Goal: Book appointment/travel/reservation

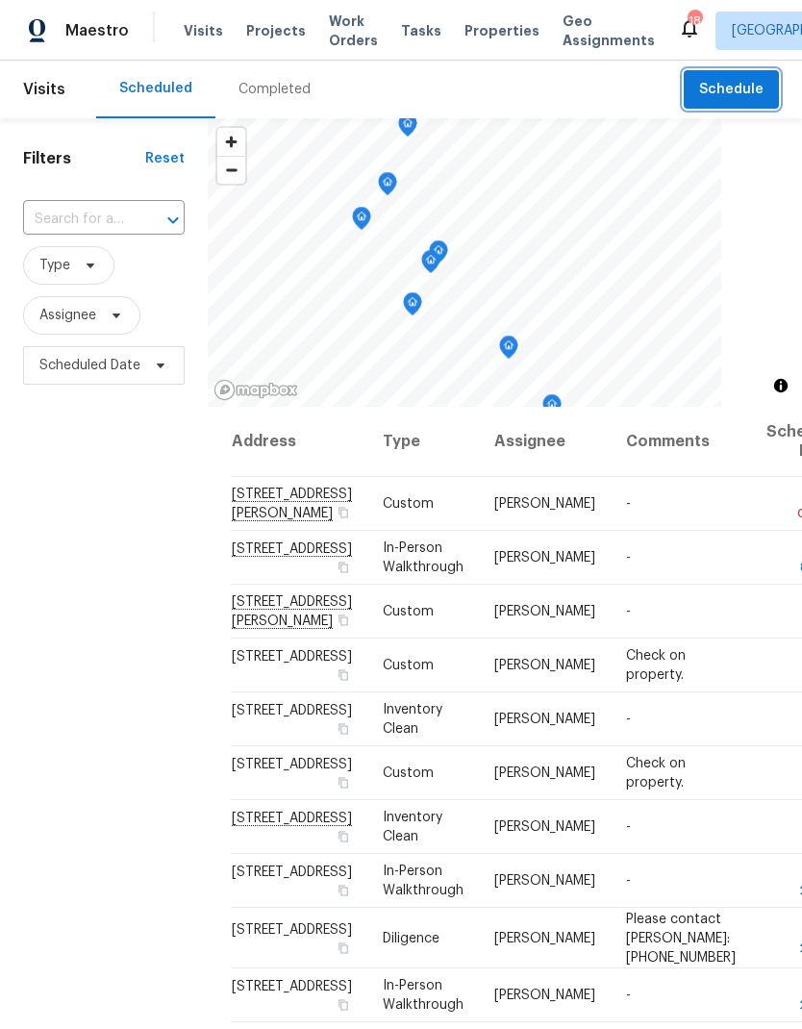
click at [752, 91] on span "Schedule" at bounding box center [731, 90] width 64 height 24
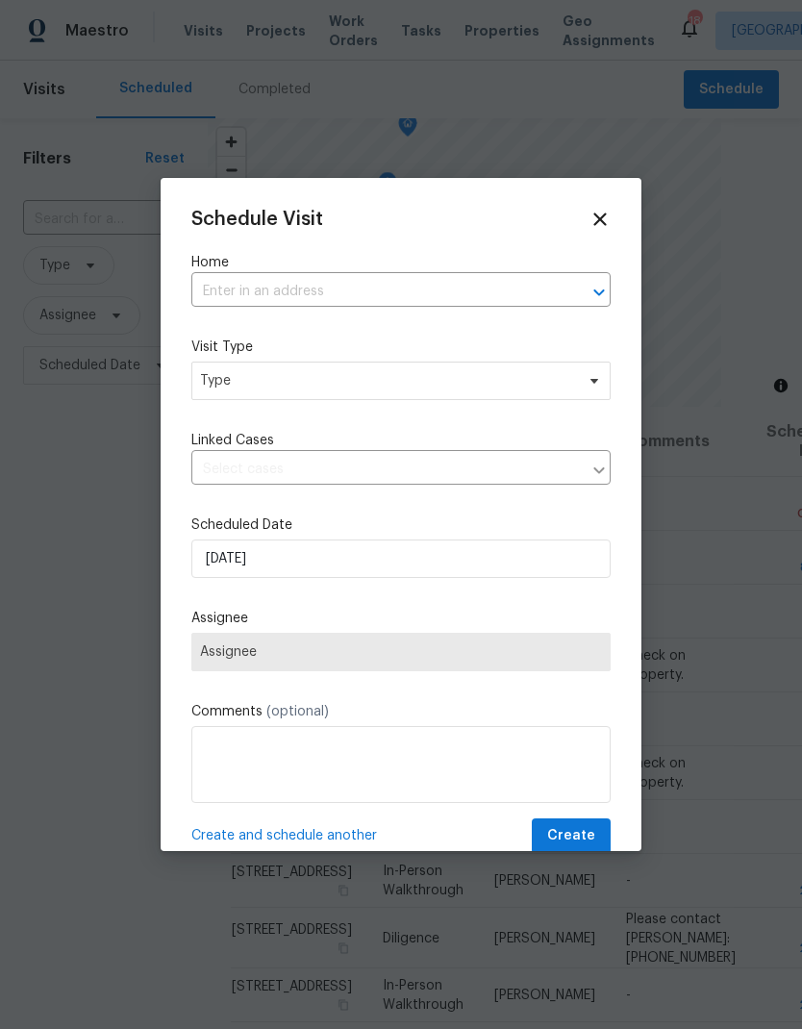
click at [443, 297] on input "text" at bounding box center [373, 292] width 365 height 30
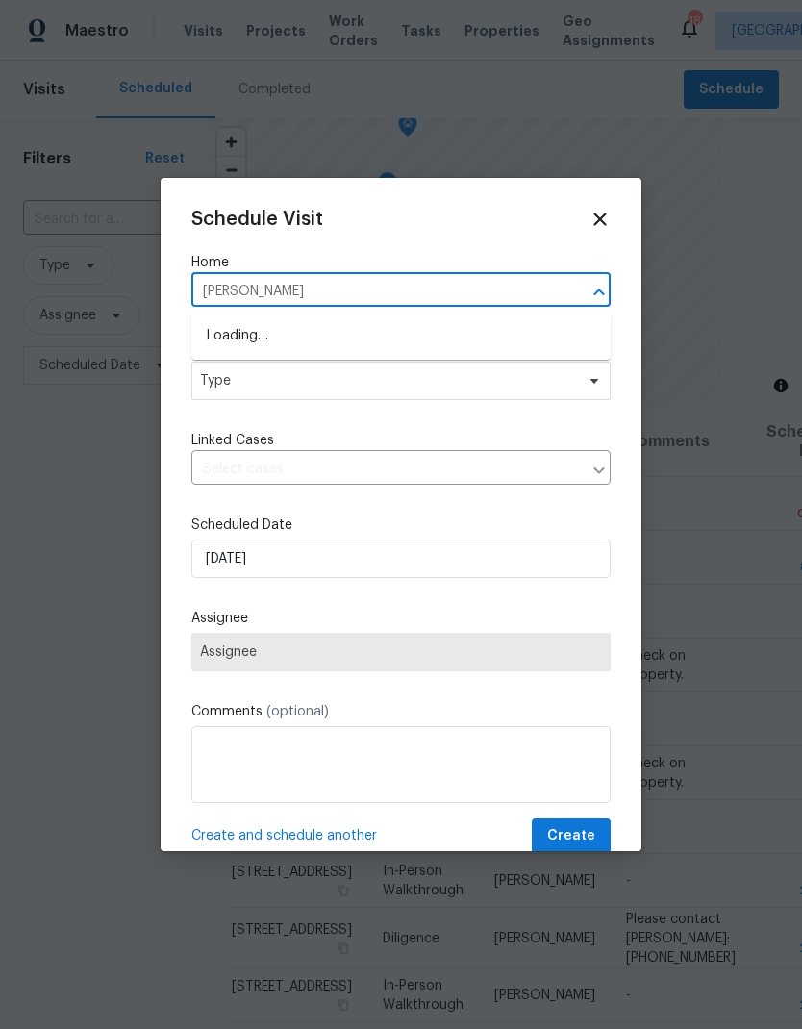
type input "[PERSON_NAME]"
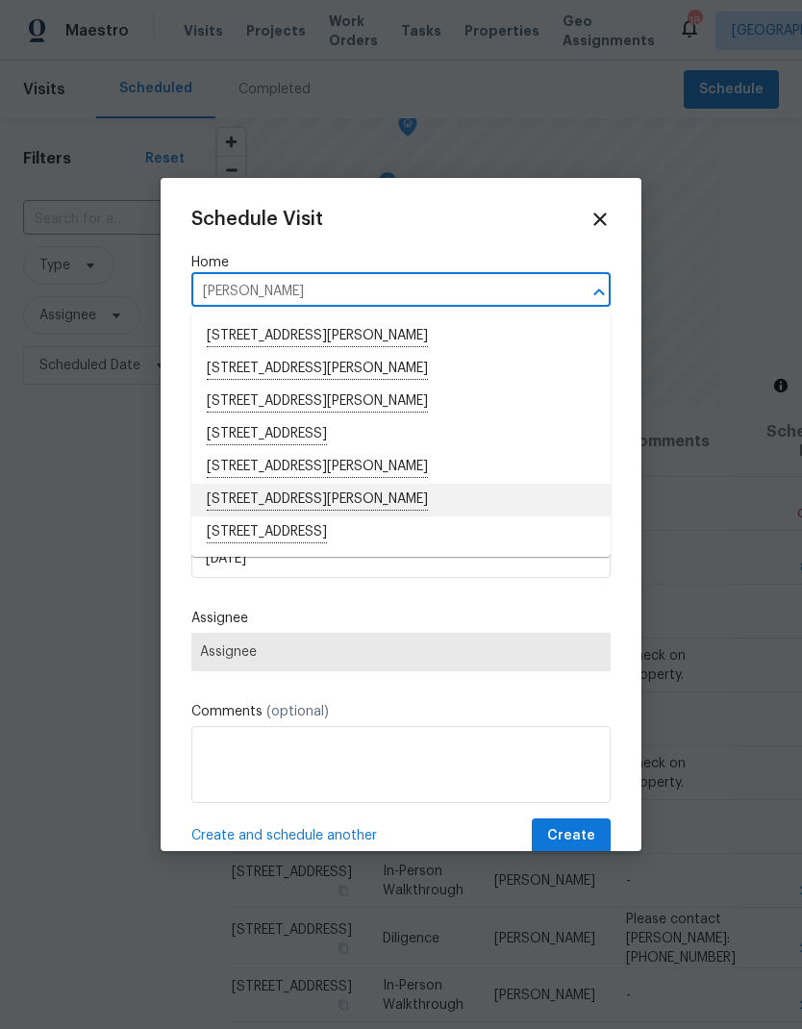
click at [308, 501] on li "[STREET_ADDRESS][PERSON_NAME]" at bounding box center [400, 500] width 419 height 33
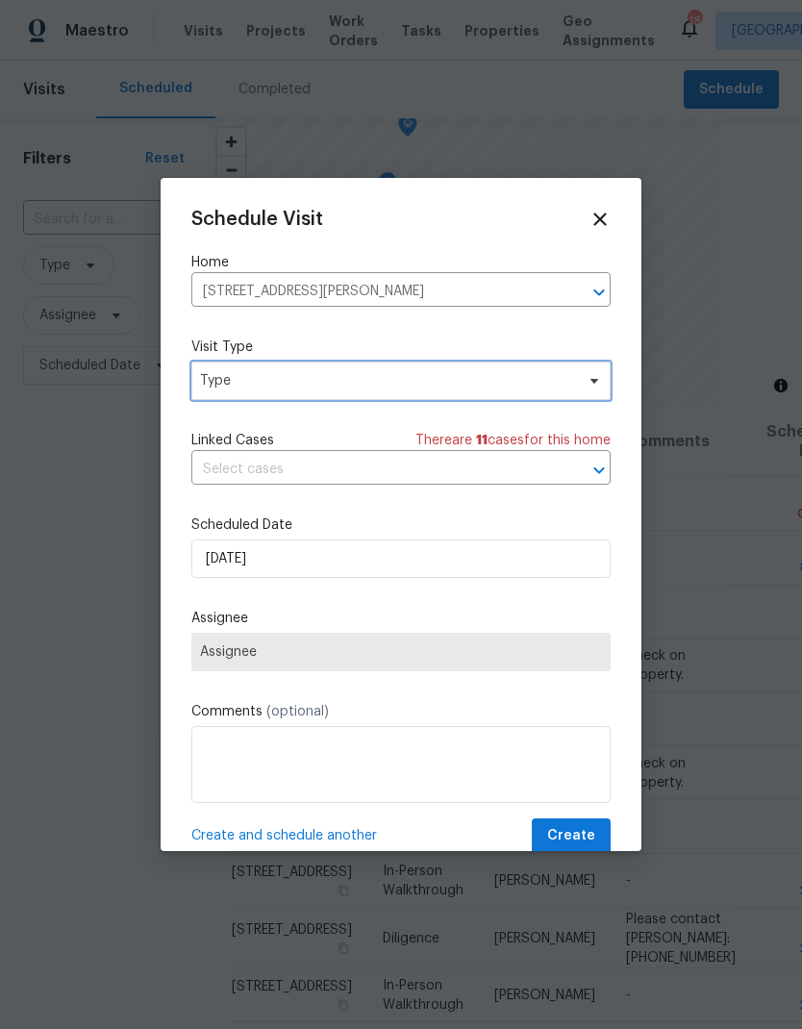
click at [317, 390] on span "Type" at bounding box center [387, 380] width 374 height 19
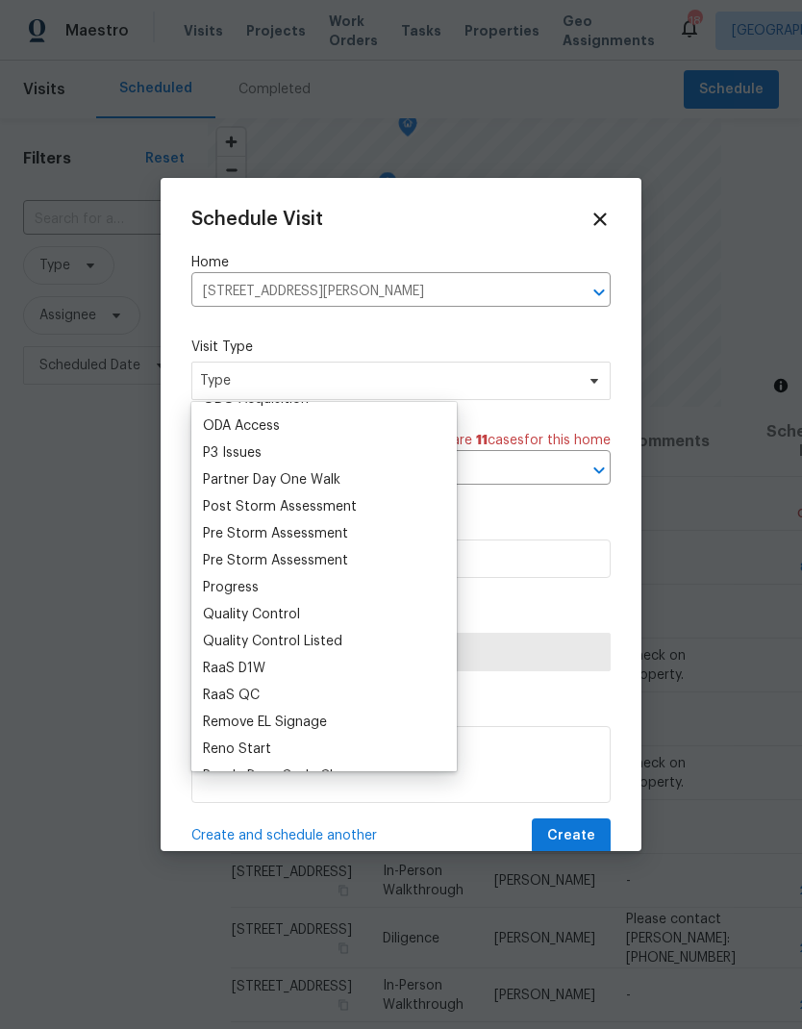
scroll to position [1172, 0]
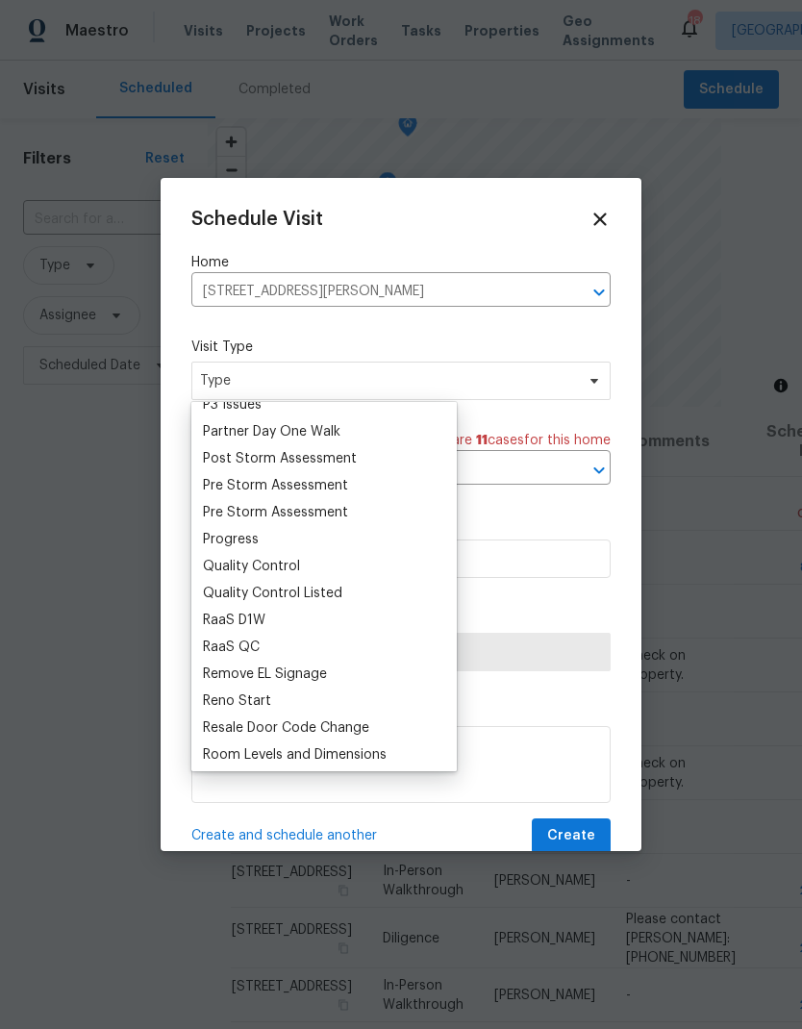
click at [268, 548] on div "Progress" at bounding box center [324, 539] width 254 height 27
click at [268, 543] on div "Progress" at bounding box center [324, 539] width 254 height 27
click at [248, 543] on div "Progress" at bounding box center [231, 539] width 56 height 19
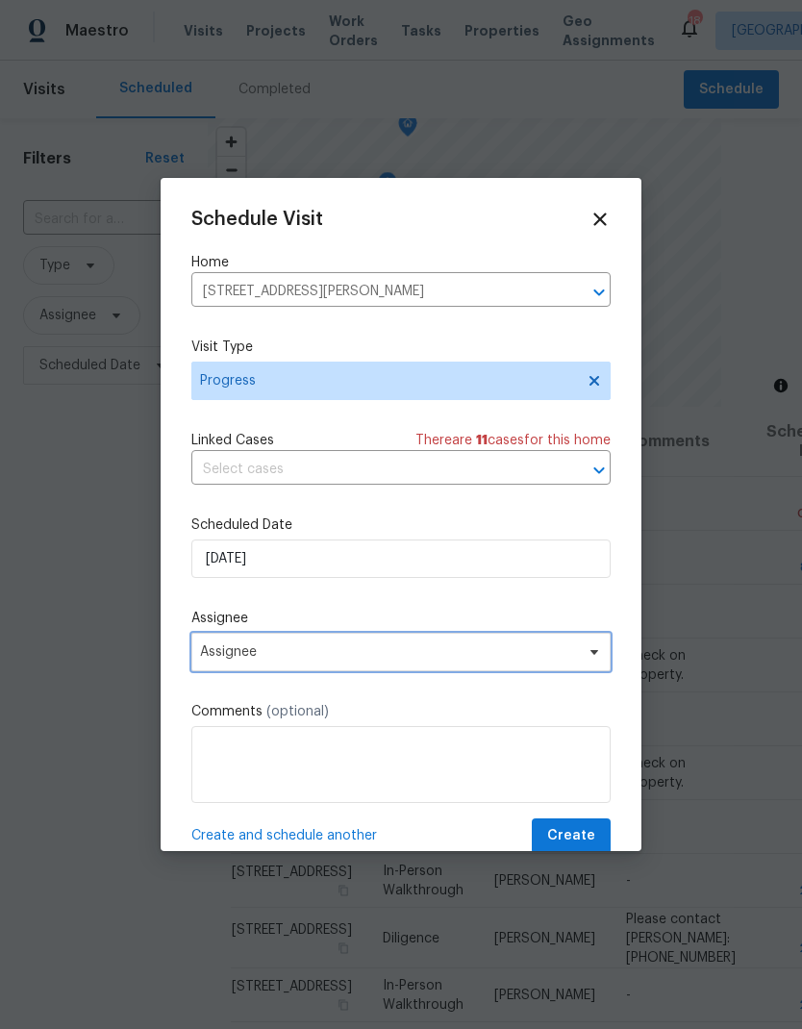
click at [309, 666] on span "Assignee" at bounding box center [400, 652] width 419 height 38
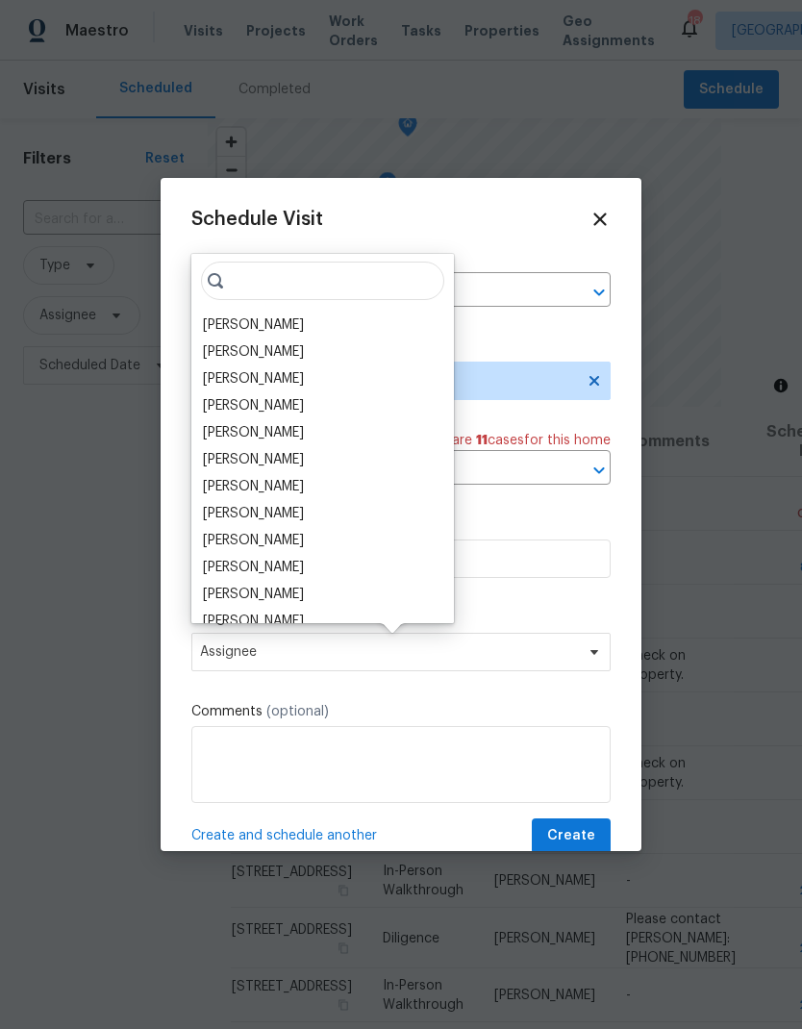
click at [289, 332] on div "[PERSON_NAME]" at bounding box center [253, 324] width 101 height 19
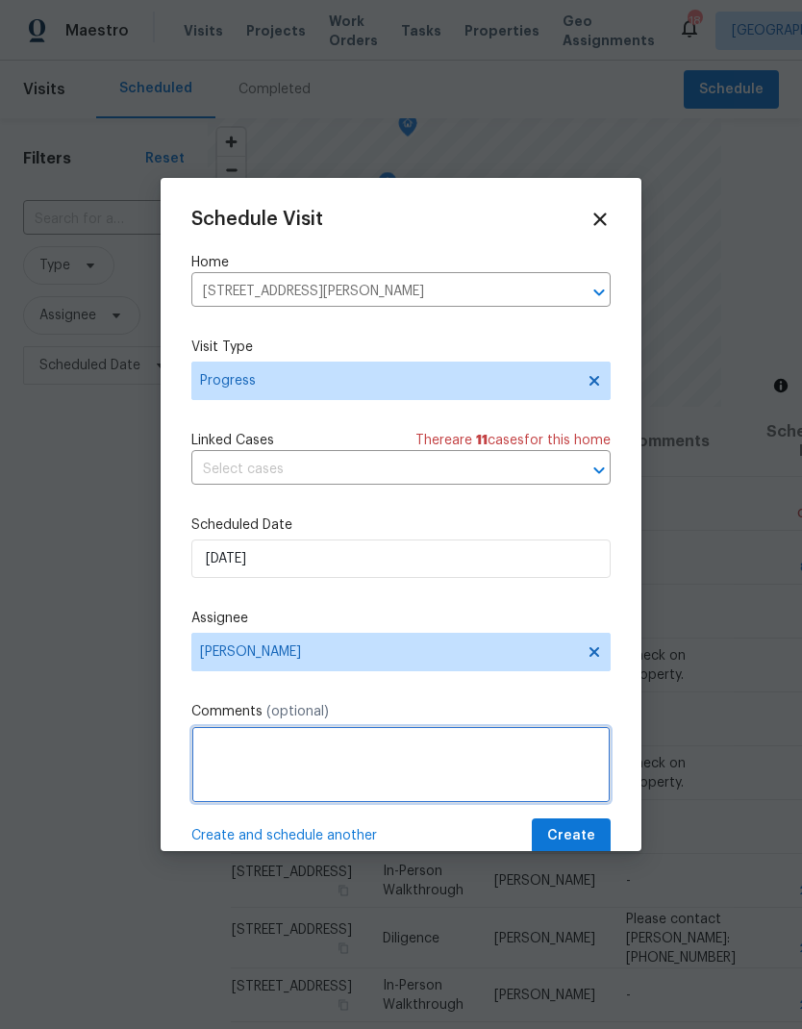
click at [344, 778] on textarea at bounding box center [400, 764] width 419 height 77
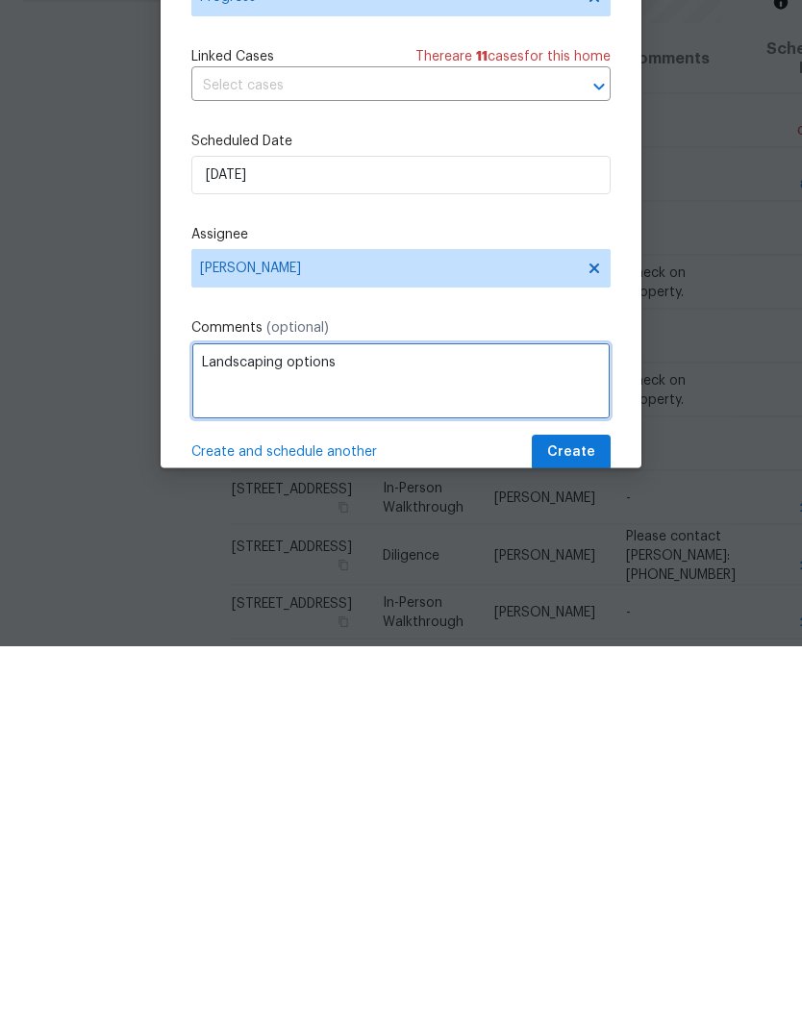
type textarea "Landscaping options"
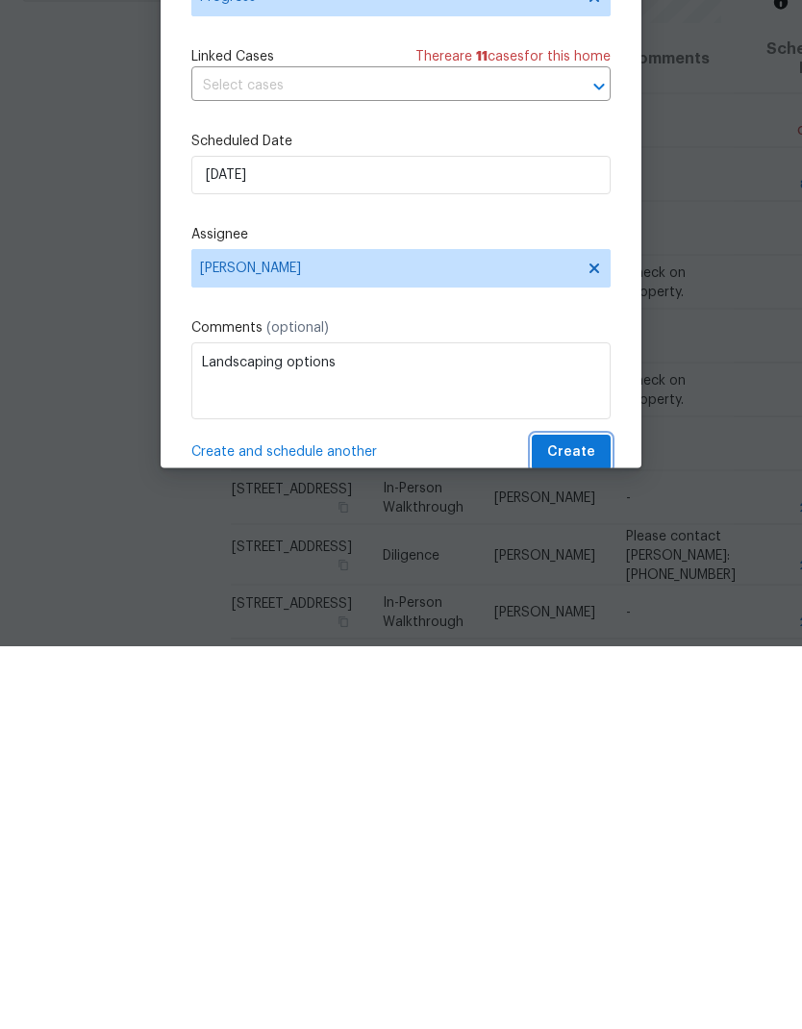
click at [588, 824] on span "Create" at bounding box center [571, 836] width 48 height 24
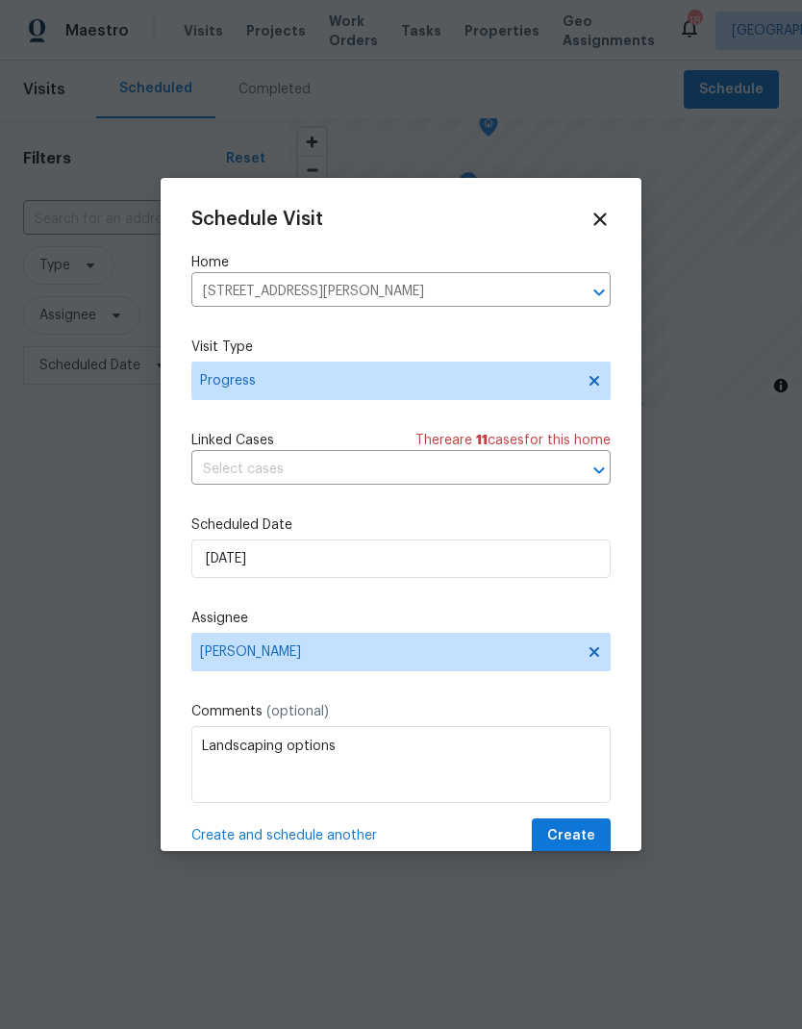
scroll to position [0, 0]
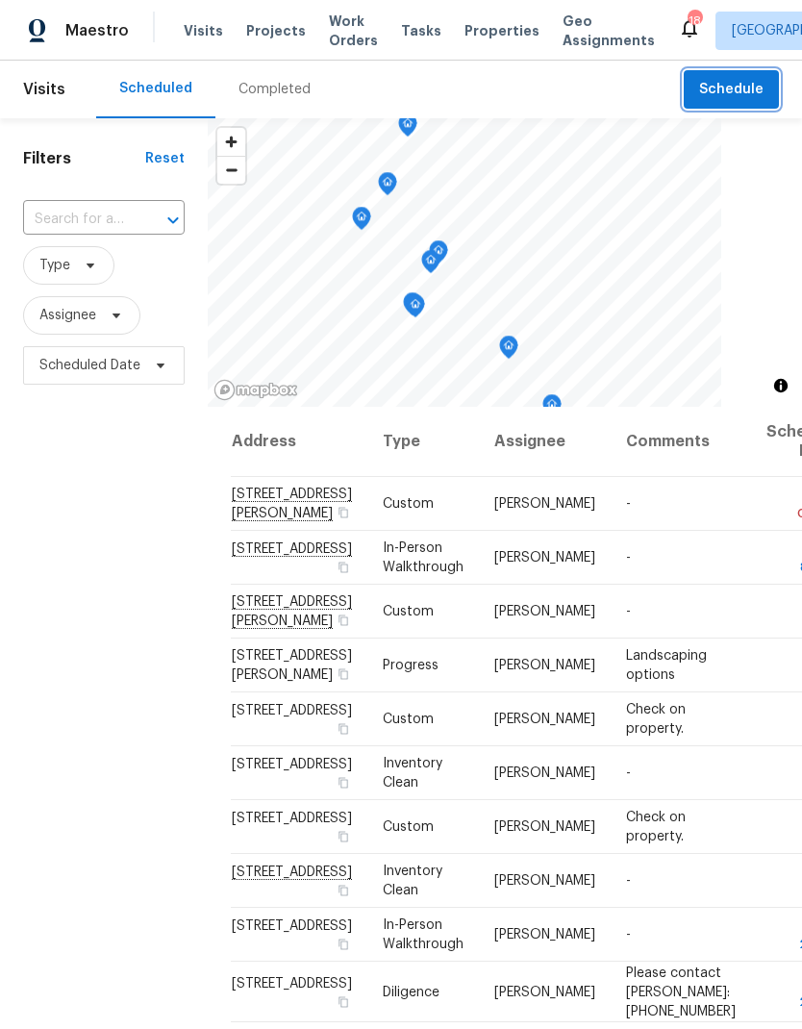
click at [733, 96] on span "Schedule" at bounding box center [731, 90] width 64 height 24
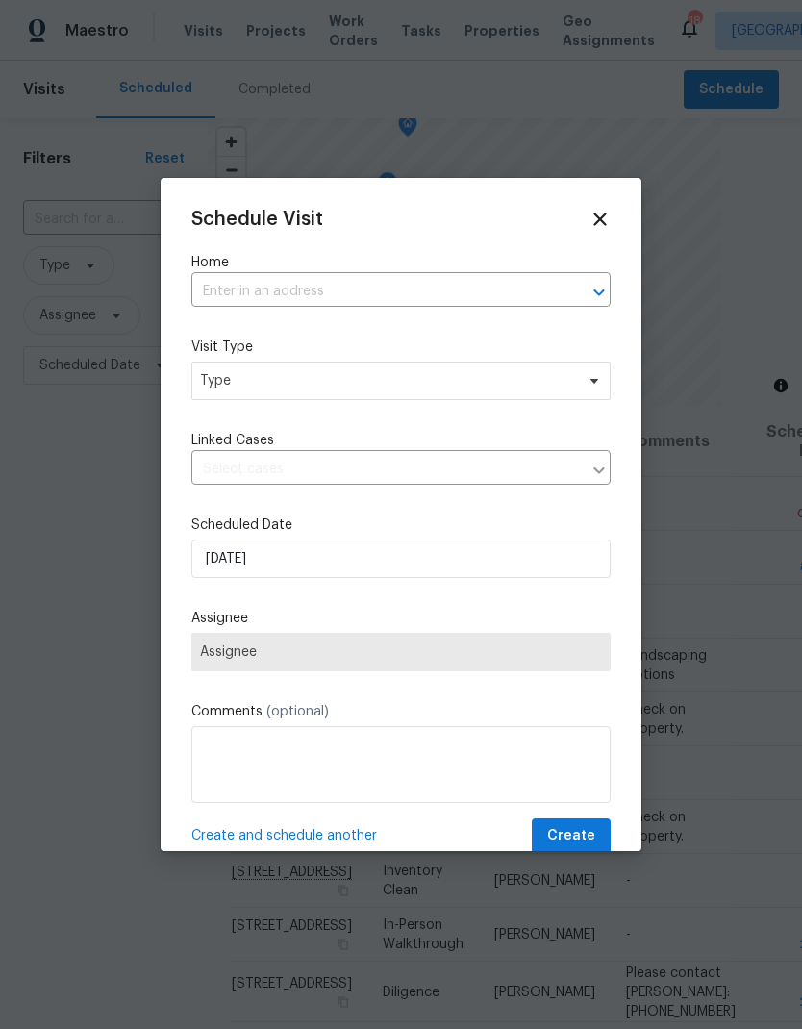
click at [436, 287] on input "text" at bounding box center [373, 292] width 365 height 30
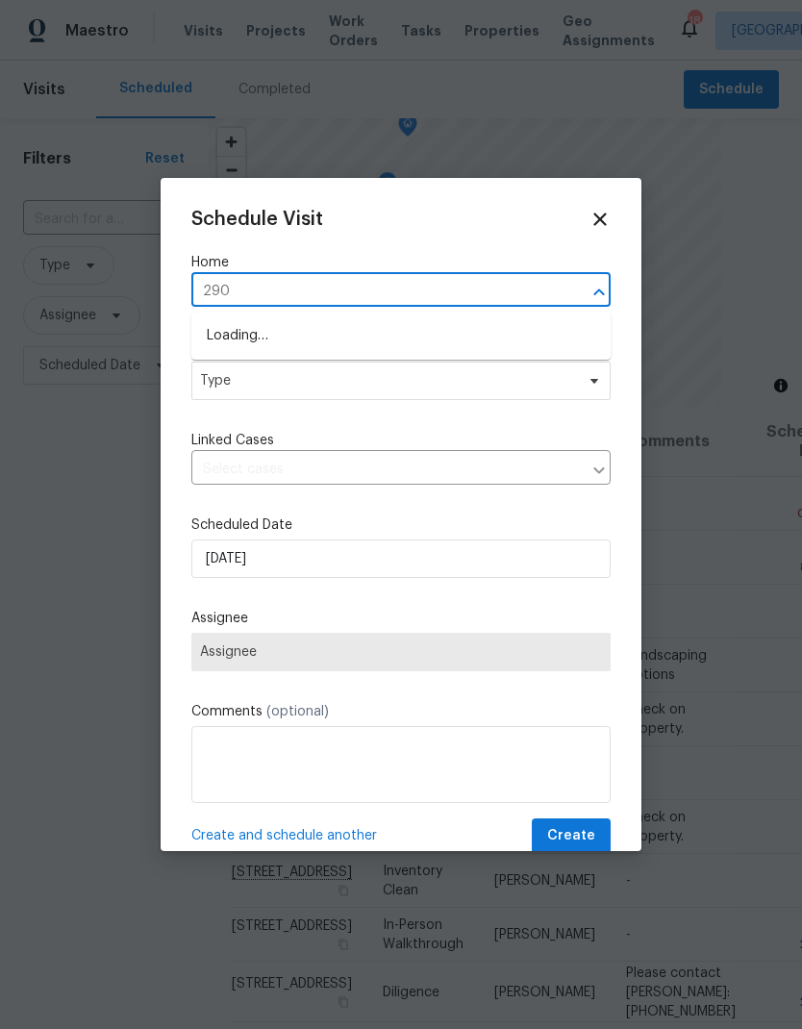
type input "2900"
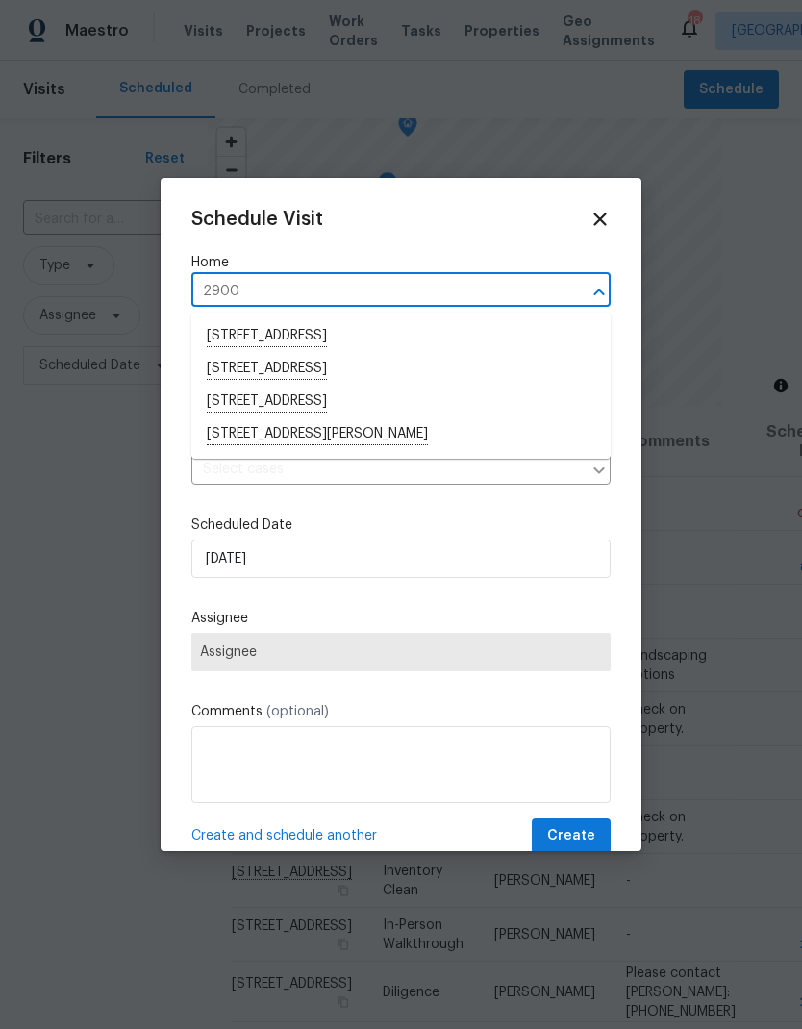
click at [310, 441] on li "[STREET_ADDRESS][PERSON_NAME]" at bounding box center [400, 434] width 419 height 33
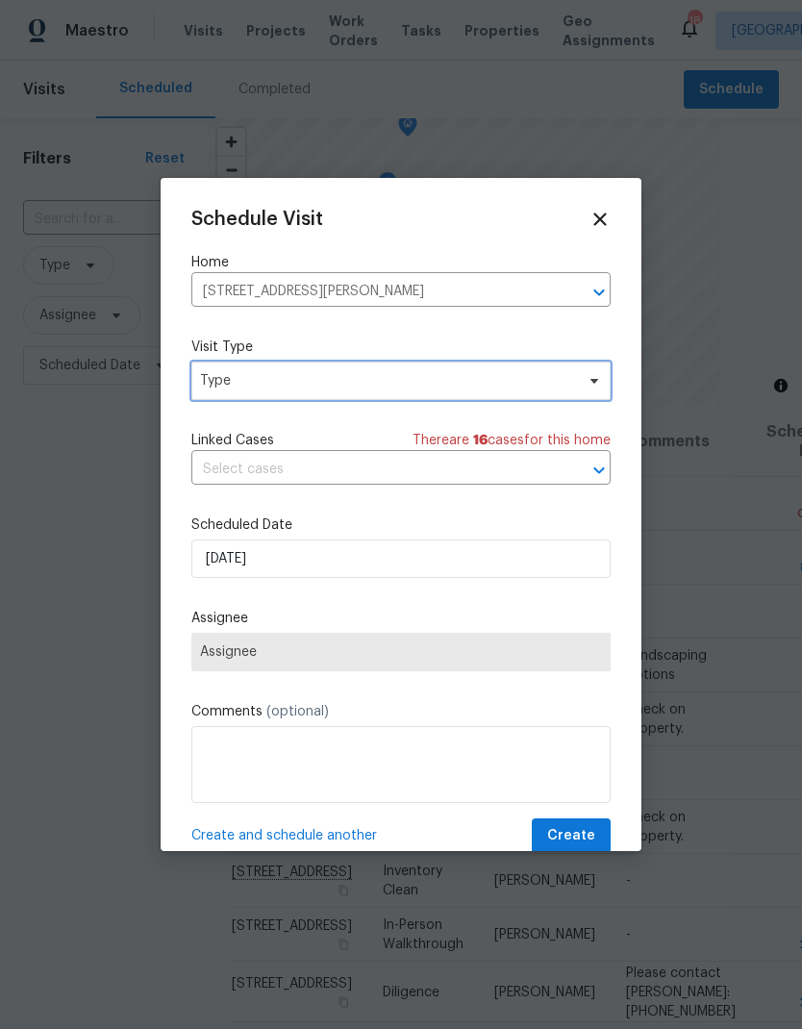
click at [324, 381] on span "Type" at bounding box center [387, 380] width 374 height 19
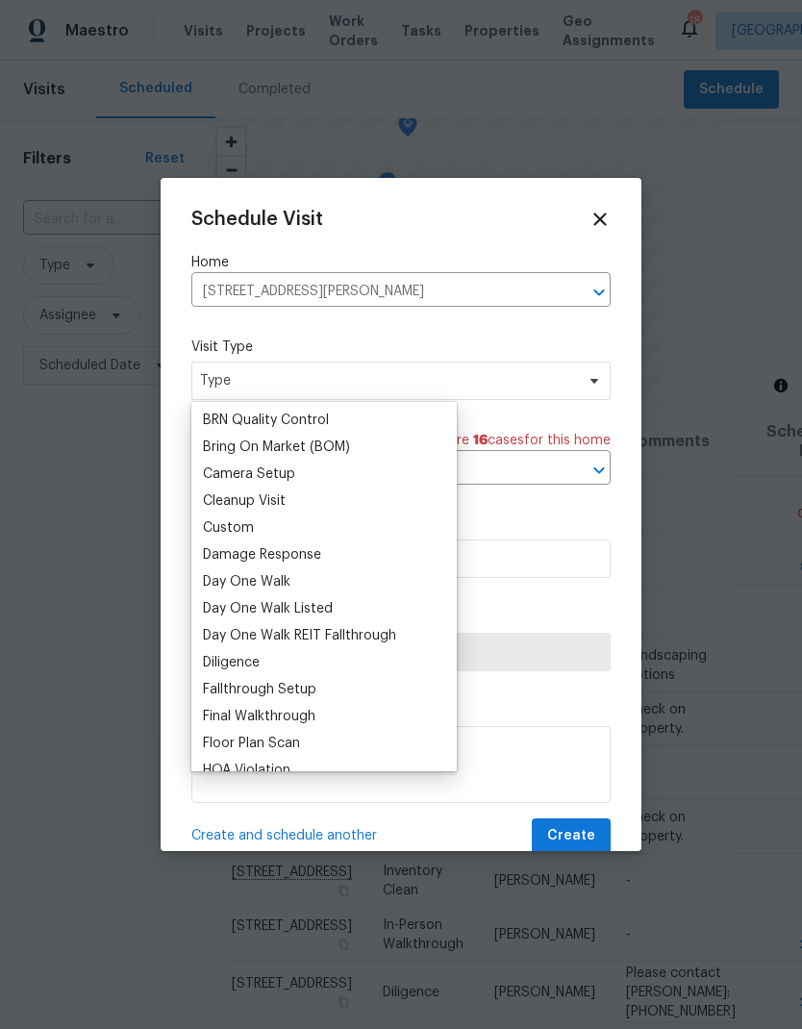
scroll to position [178, 0]
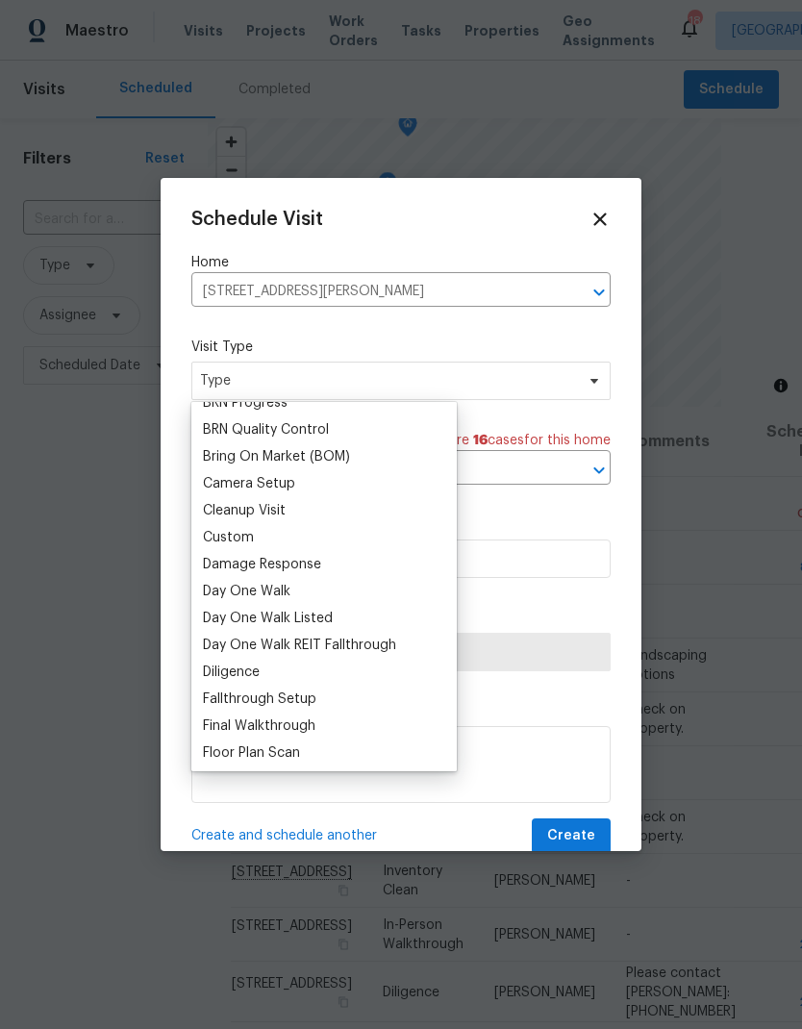
click at [261, 533] on div "Custom" at bounding box center [324, 537] width 254 height 27
click at [251, 535] on div "Custom" at bounding box center [228, 537] width 51 height 19
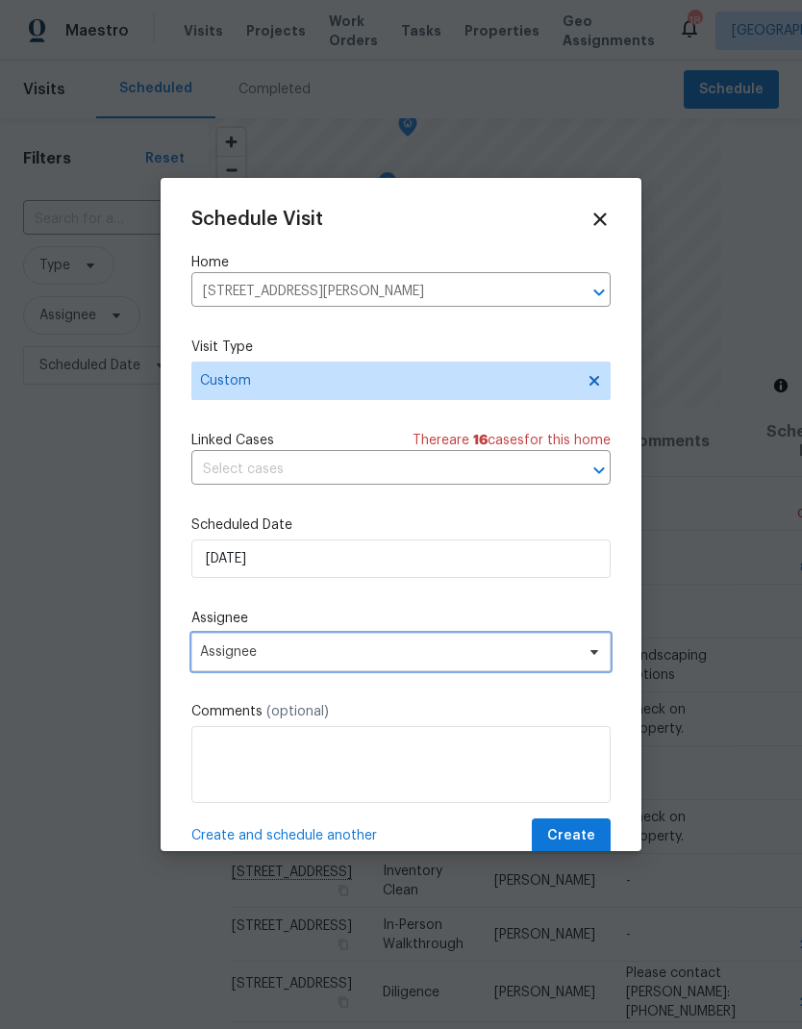
click at [310, 659] on span "Assignee" at bounding box center [388, 651] width 377 height 15
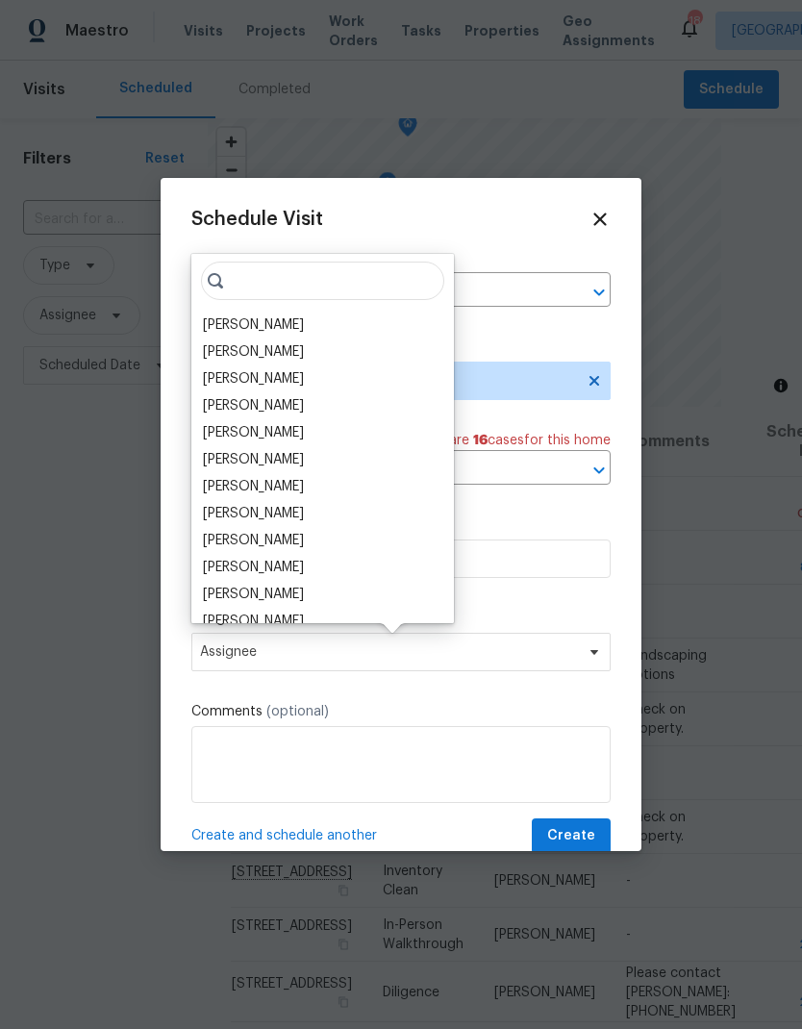
click at [304, 326] on div "[PERSON_NAME]" at bounding box center [253, 324] width 101 height 19
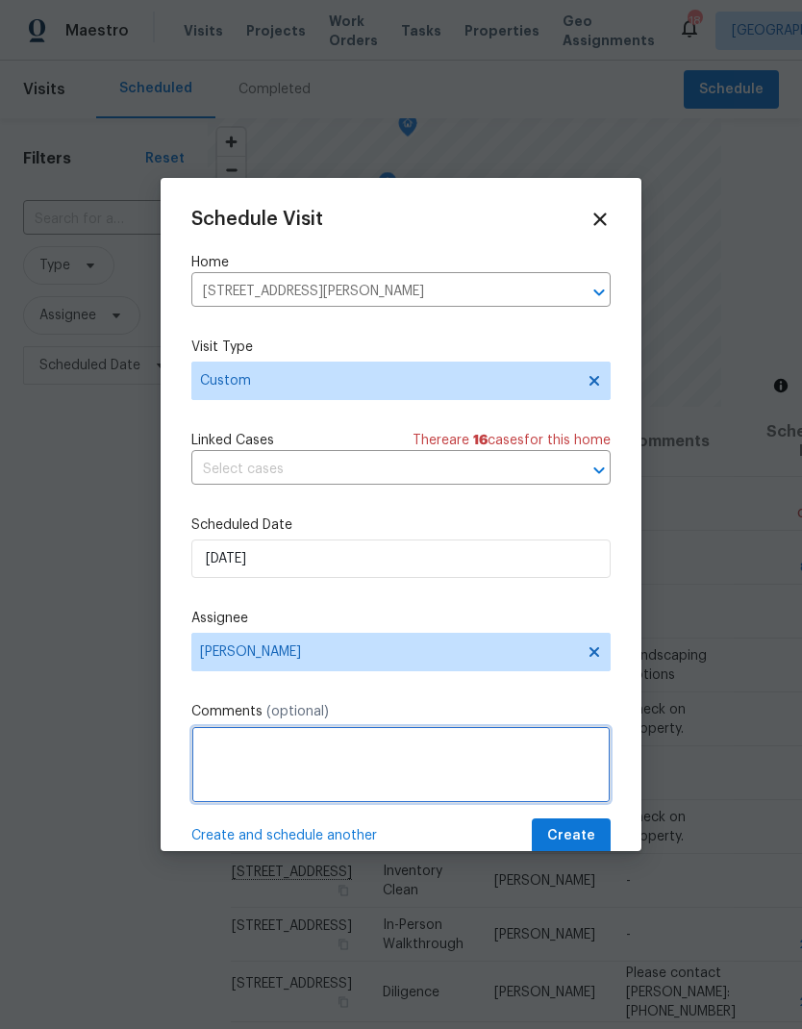
click at [343, 770] on textarea at bounding box center [400, 764] width 419 height 77
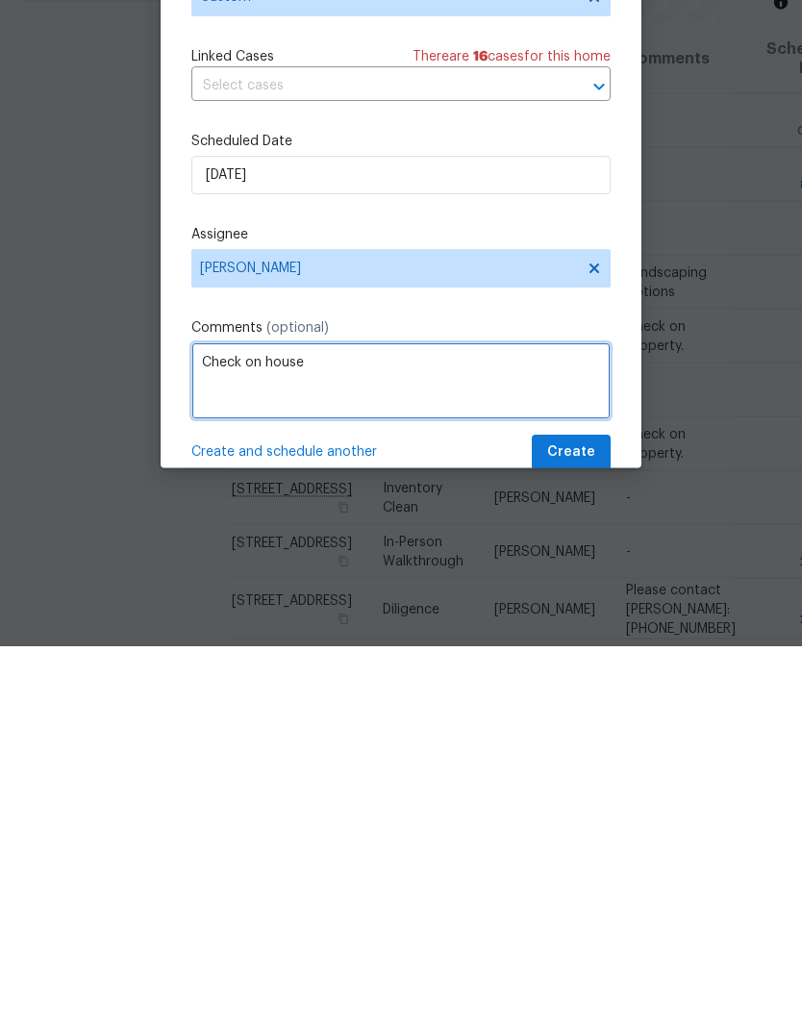
type textarea "Check on house"
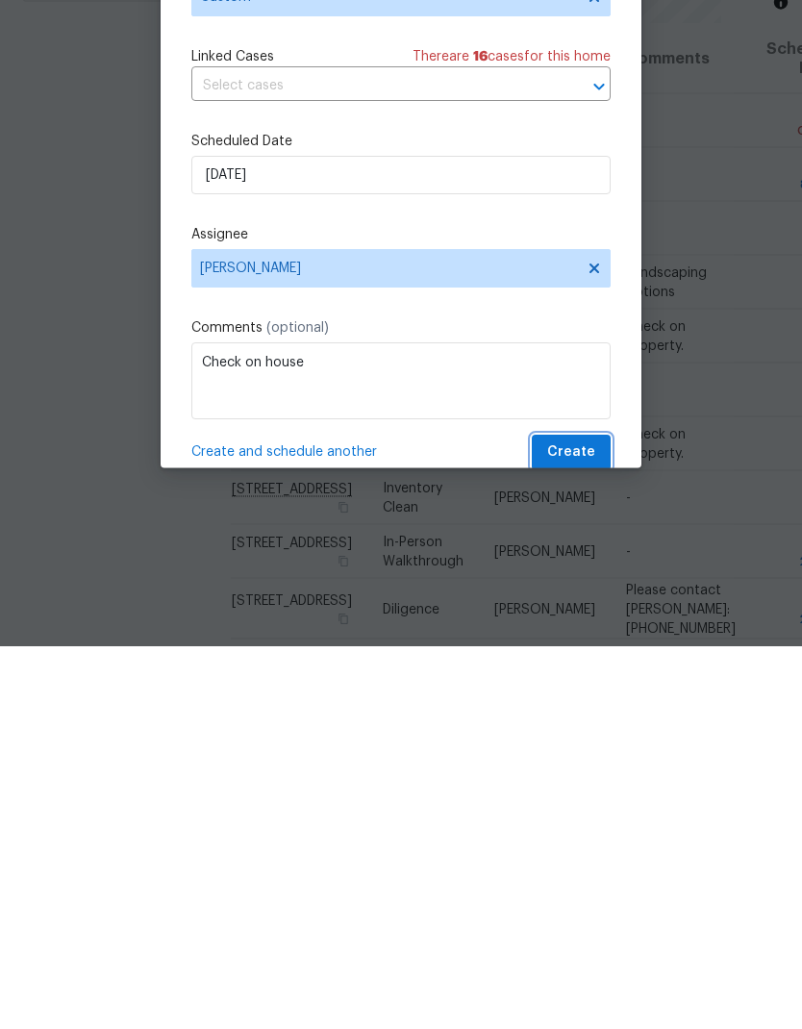
click at [591, 824] on span "Create" at bounding box center [571, 836] width 48 height 24
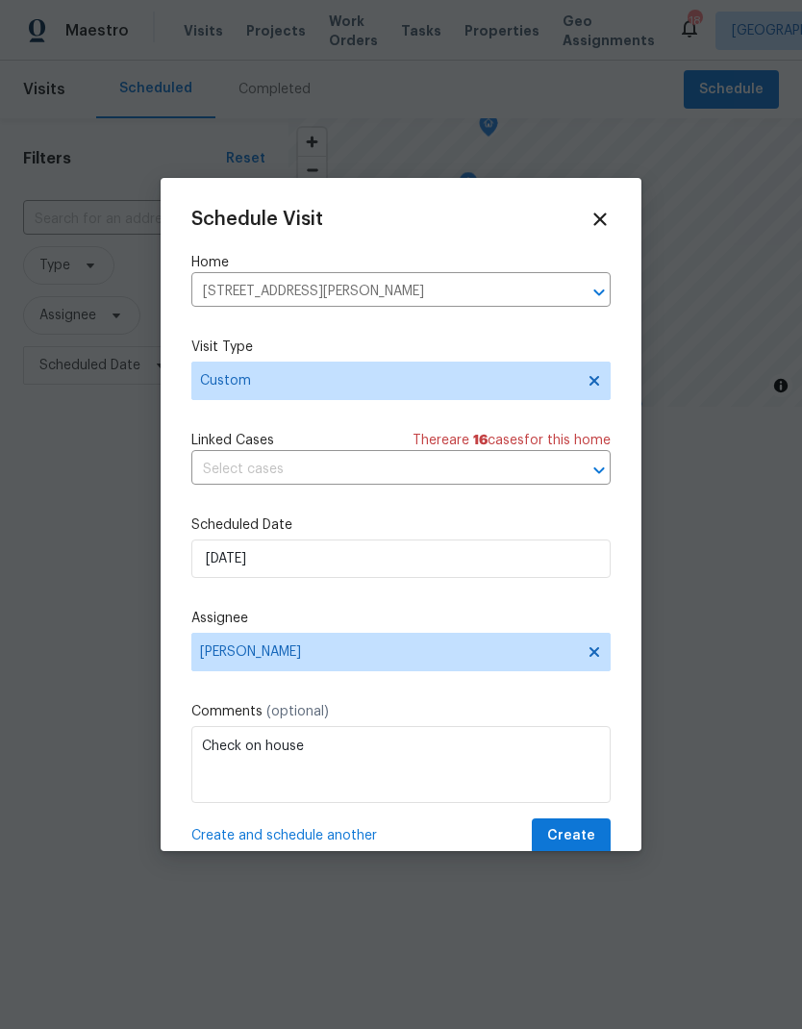
scroll to position [0, 0]
